Goal: Communication & Community: Participate in discussion

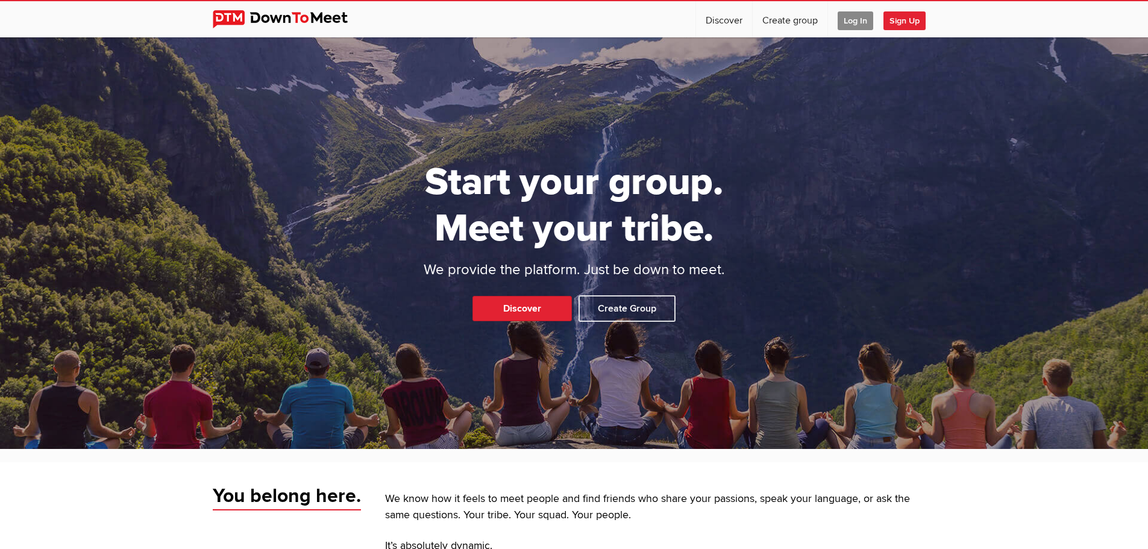
click at [837, 17] on span "Log In" at bounding box center [855, 20] width 36 height 19
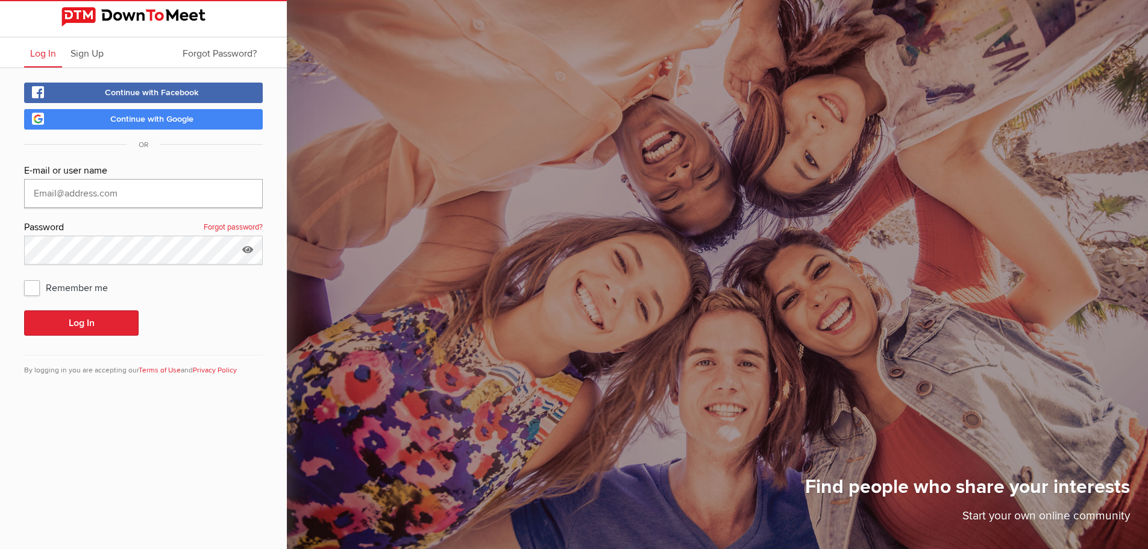
type input "kcpaterson54@gmail.com"
click at [77, 323] on button "Log In" at bounding box center [81, 322] width 114 height 25
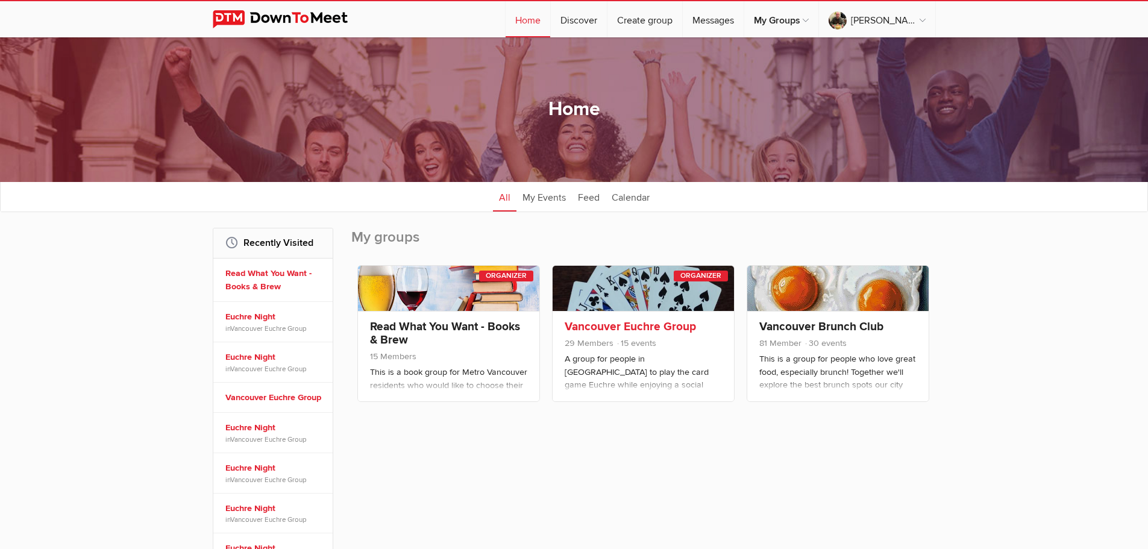
click at [615, 324] on link "Vancouver Euchre Group" at bounding box center [630, 326] width 131 height 14
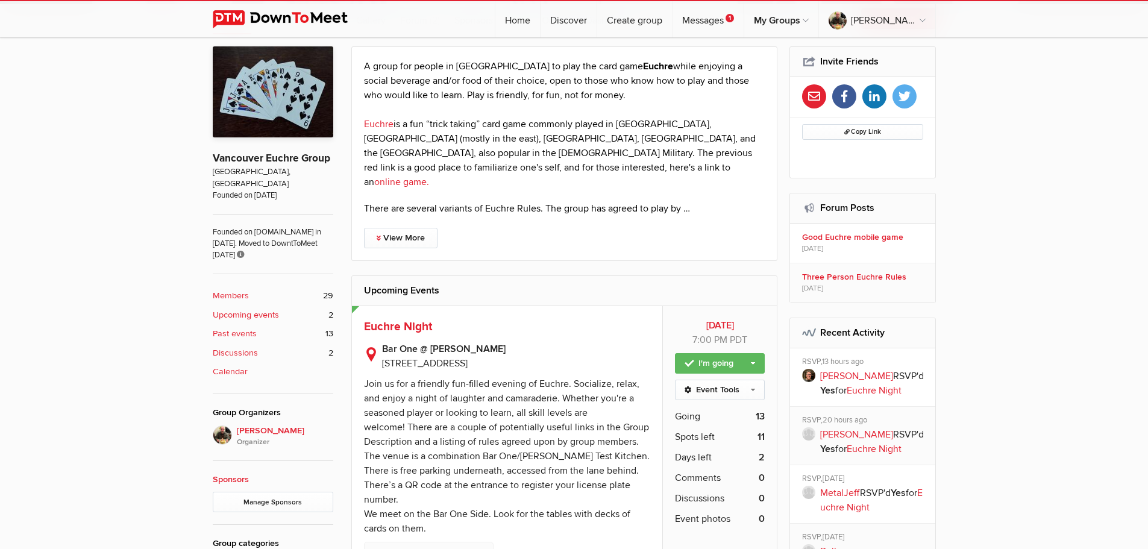
scroll to position [319, 0]
click at [755, 380] on link "Event Tools" at bounding box center [720, 390] width 90 height 20
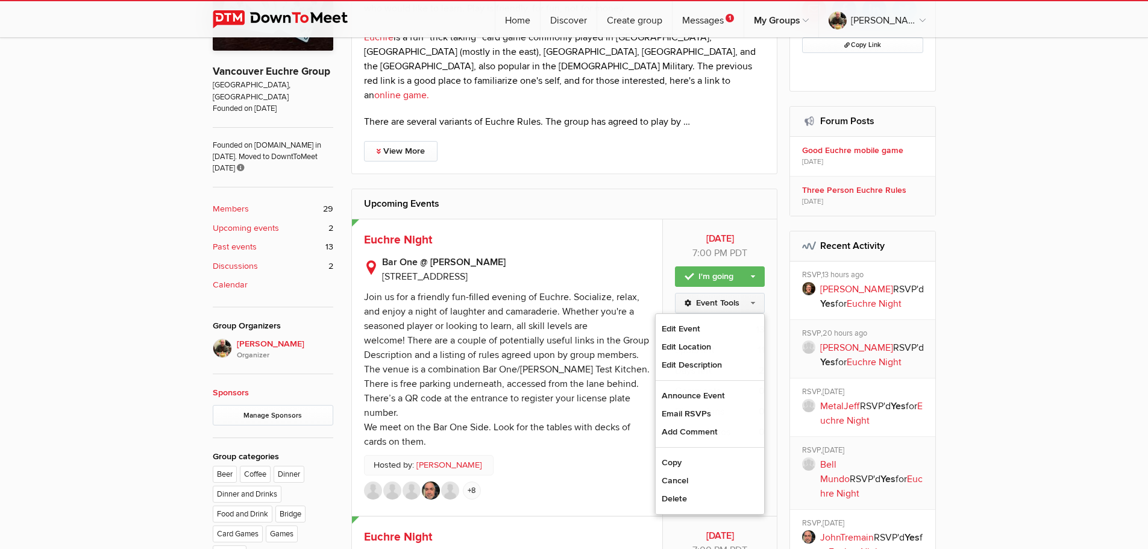
scroll to position [407, 0]
click at [397, 232] on span "Euchre Night" at bounding box center [398, 239] width 68 height 14
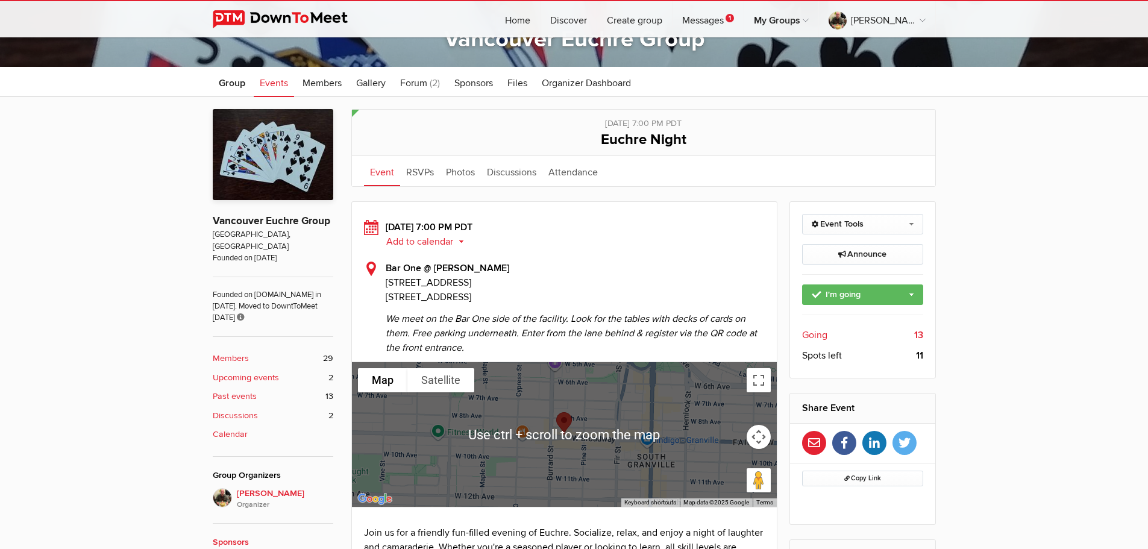
scroll to position [257, 0]
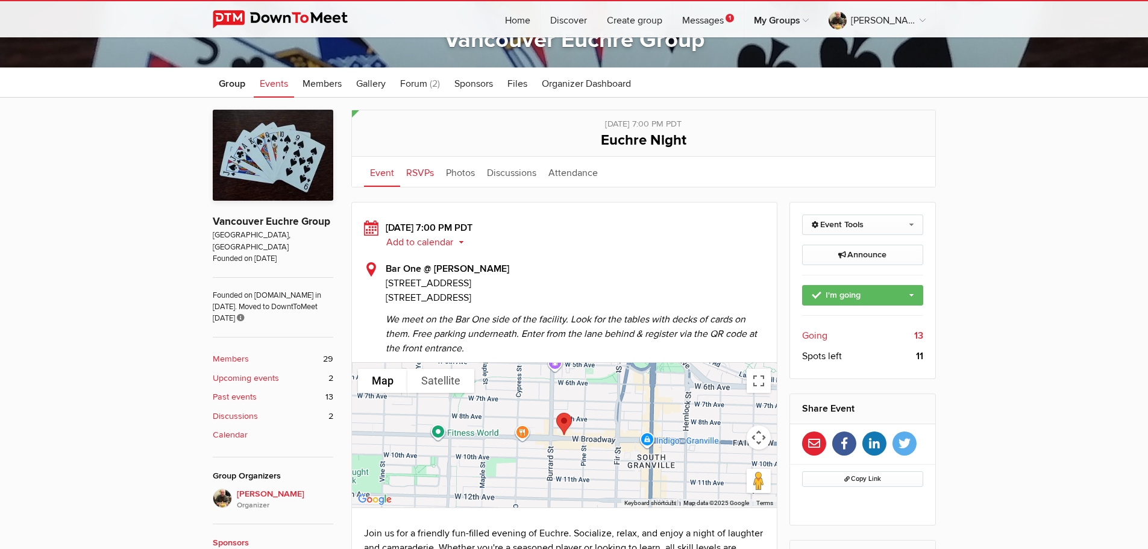
click at [425, 172] on link "RSVPs" at bounding box center [420, 172] width 40 height 30
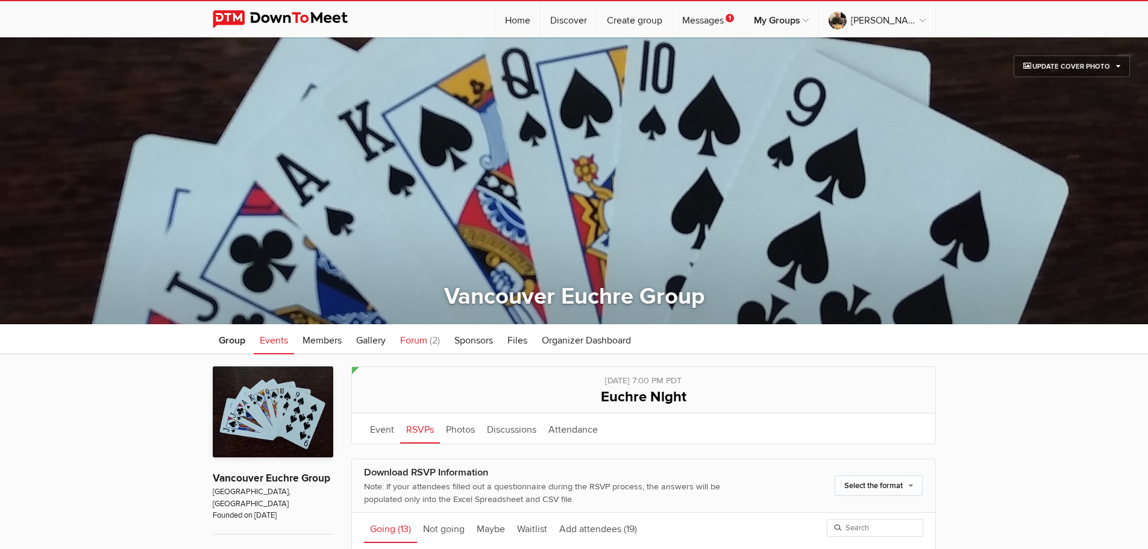
click at [427, 343] on span "Forum" at bounding box center [413, 340] width 27 height 12
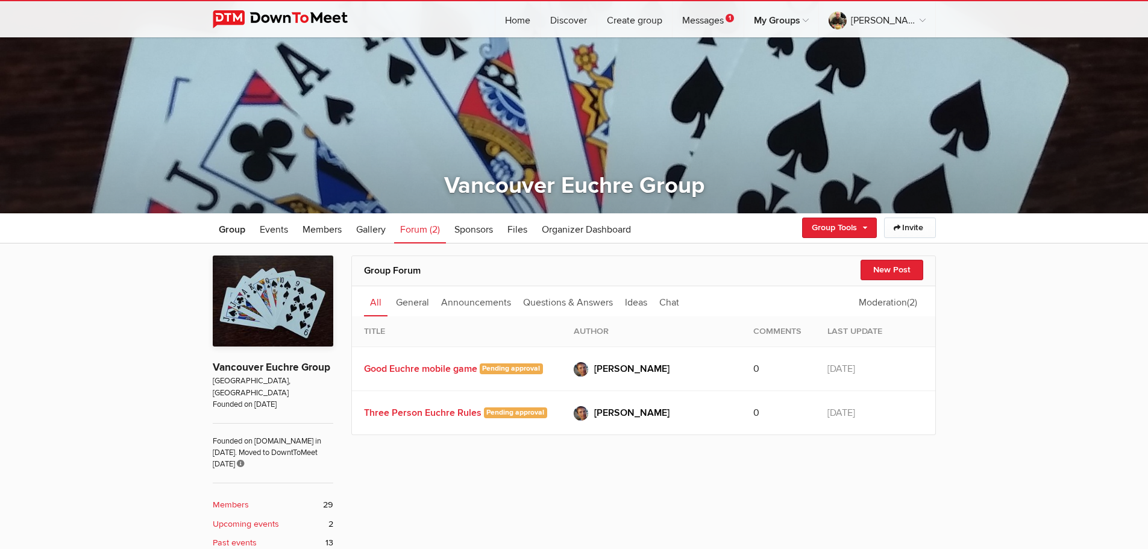
scroll to position [115, 0]
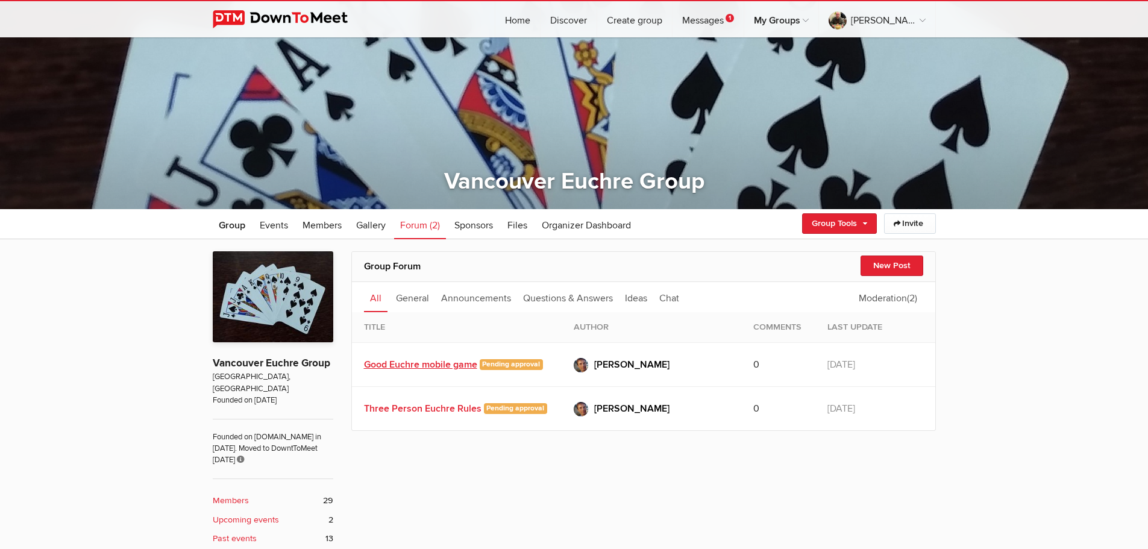
click at [447, 369] on link "Good Euchre mobile game" at bounding box center [420, 364] width 113 height 12
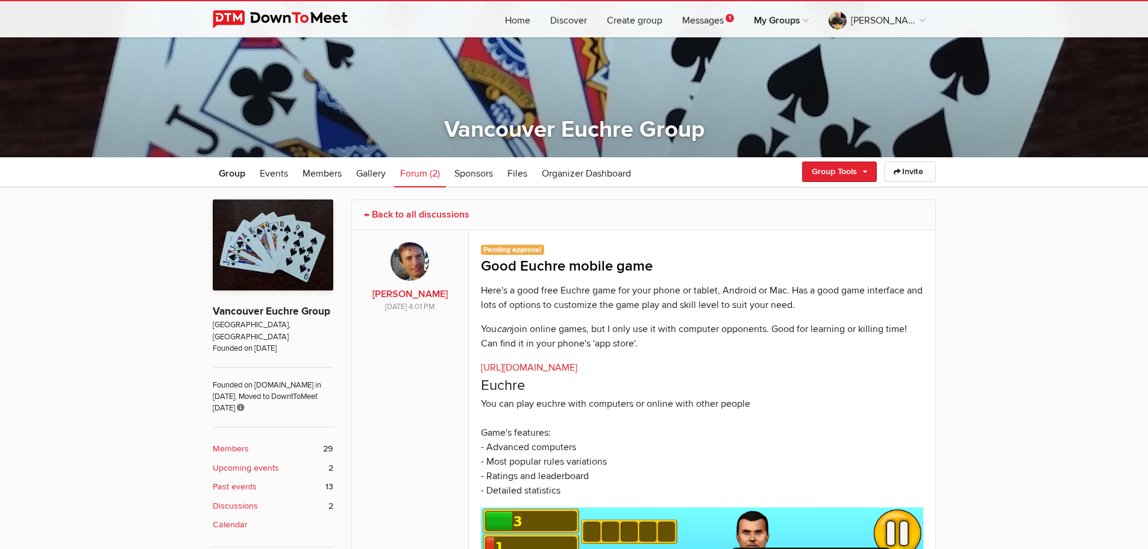
scroll to position [167, 0]
click at [542, 369] on link "http://karmangames.com/euchre.html" at bounding box center [529, 367] width 96 height 12
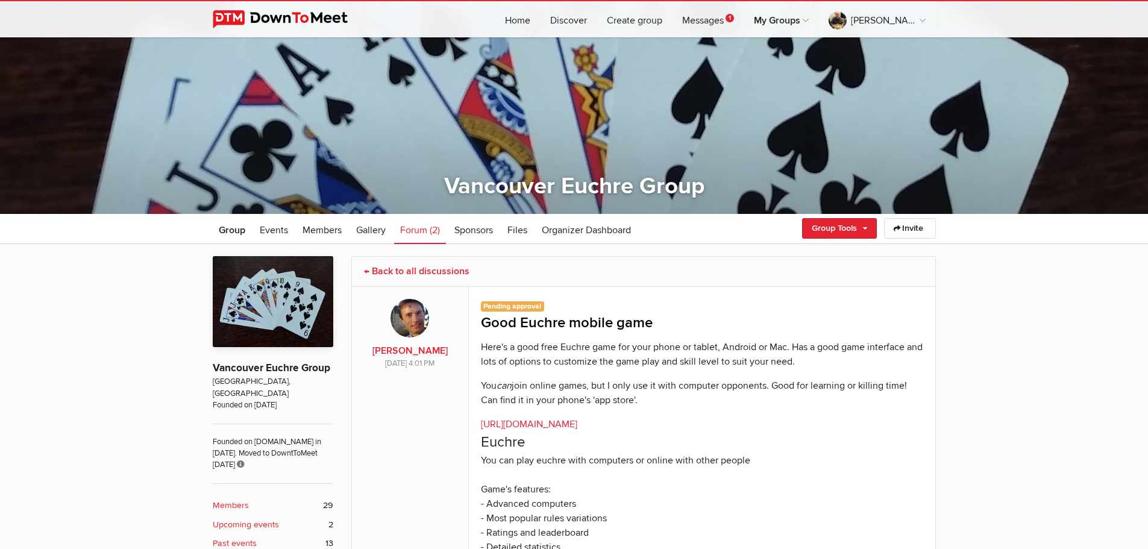
scroll to position [110, 0]
